Goal: Transaction & Acquisition: Purchase product/service

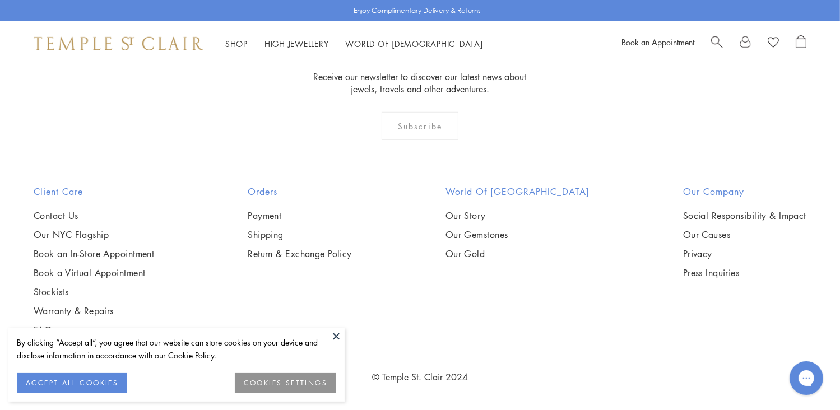
scroll to position [1258, 0]
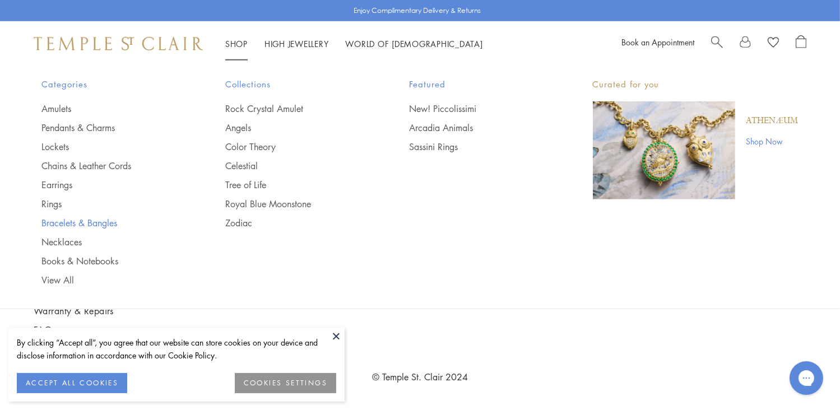
click at [62, 225] on link "Bracelets & Bangles" at bounding box center [111, 223] width 139 height 12
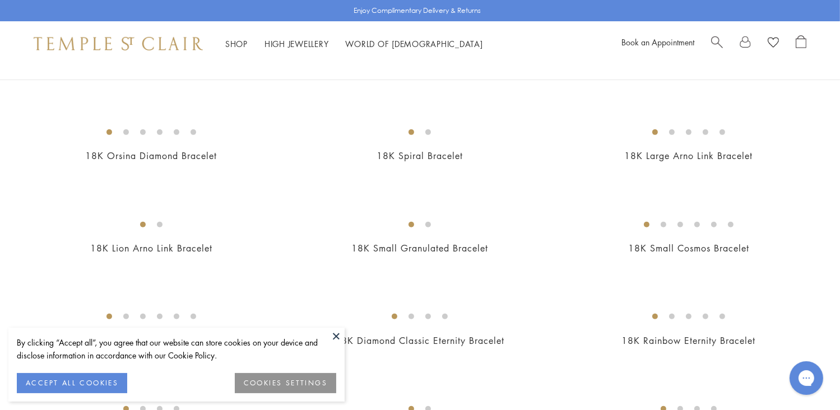
scroll to position [504, 0]
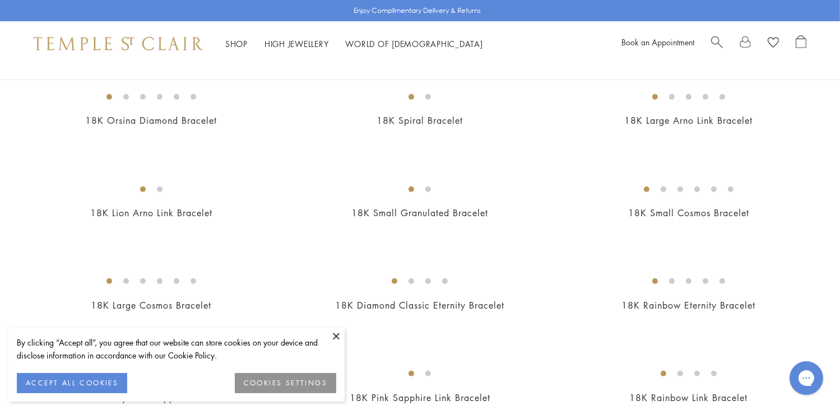
click at [102, 382] on button "ACCEPT ALL COOKIES" at bounding box center [72, 383] width 110 height 20
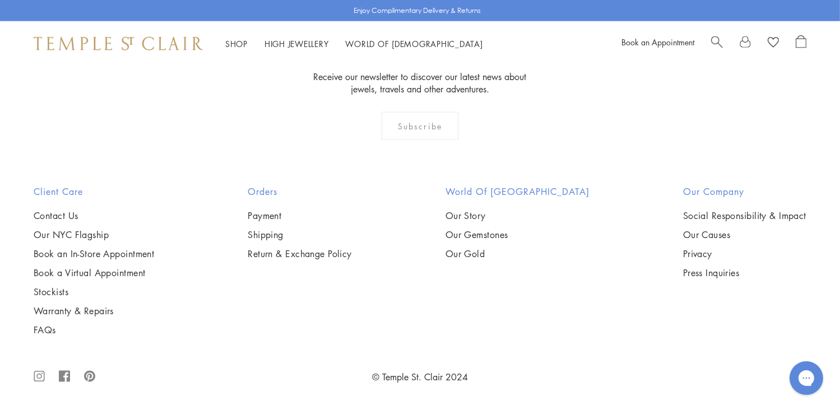
scroll to position [3026, 0]
